Goal: Communication & Community: Participate in discussion

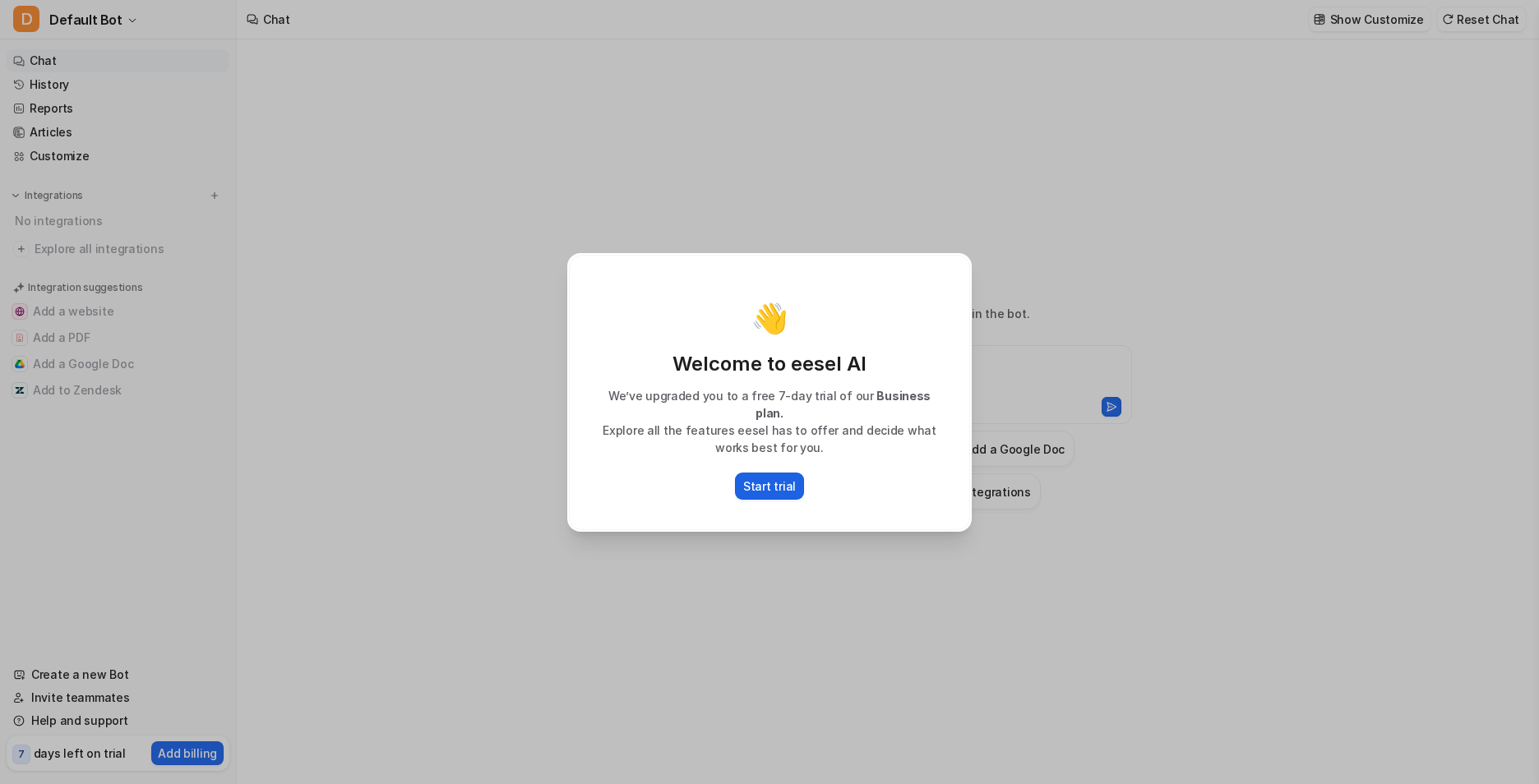
click at [742, 483] on button "Start trial" at bounding box center [770, 486] width 69 height 27
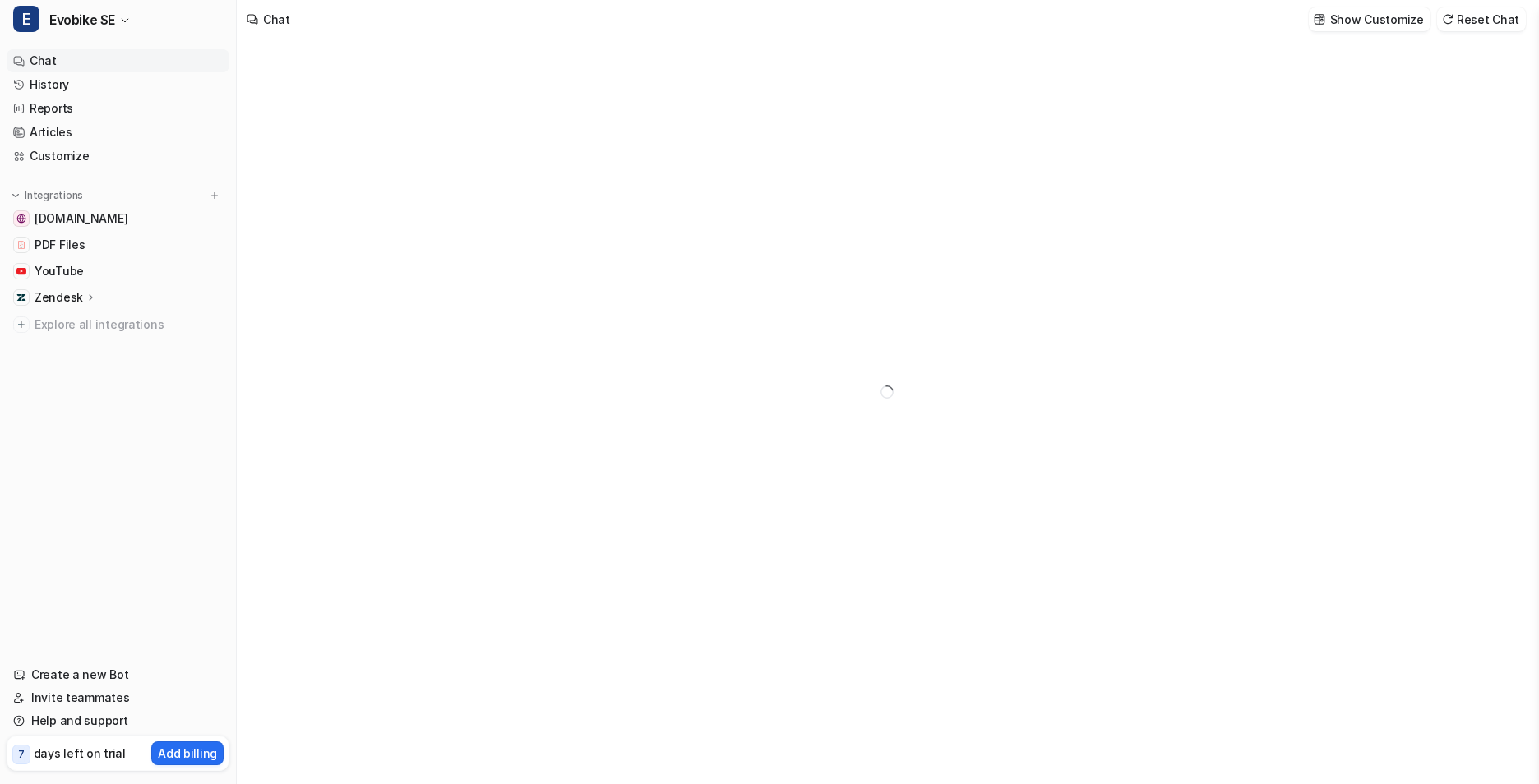
type textarea "**********"
